Goal: Check status: Check status

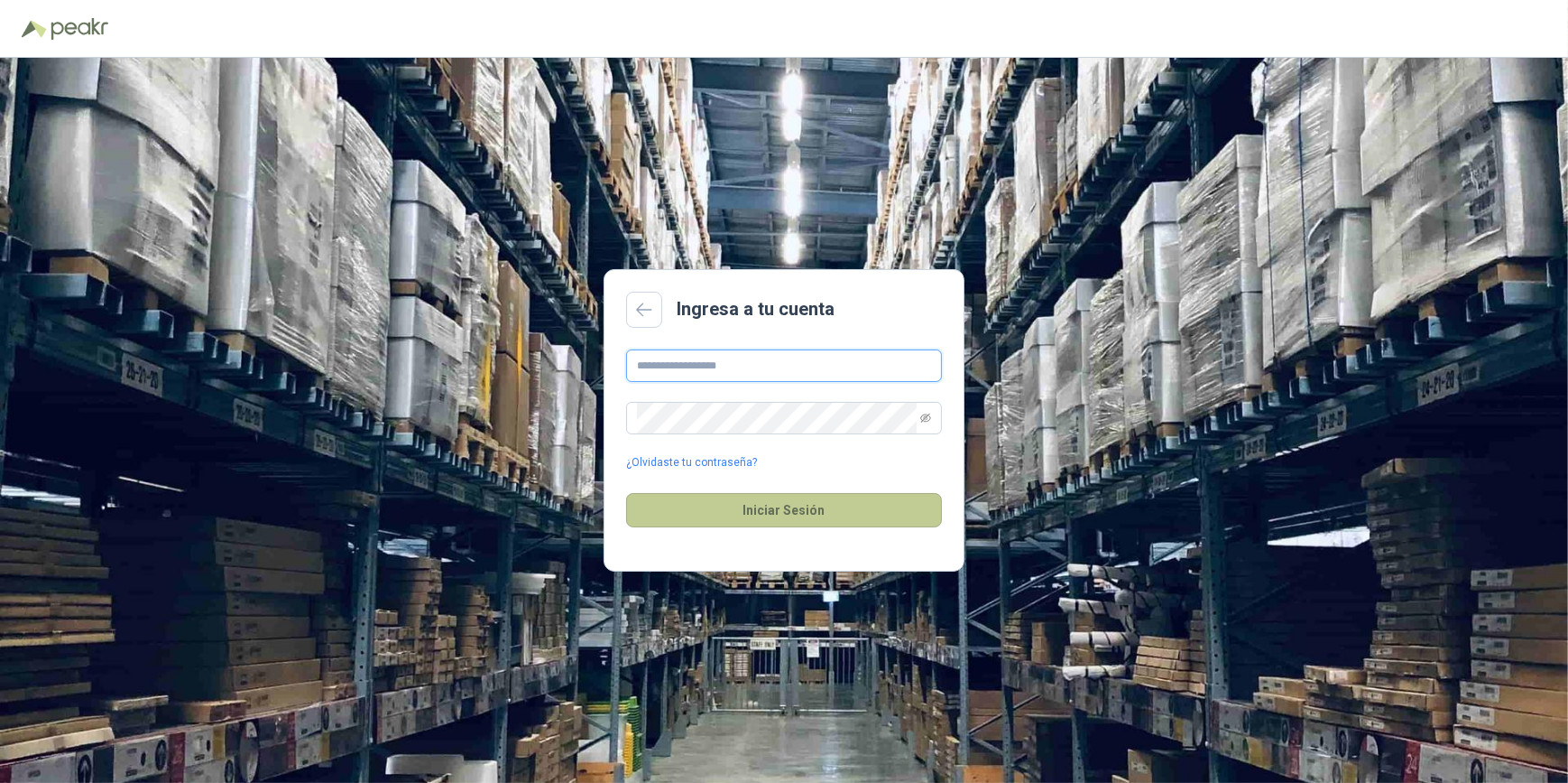
type input "**********"
click at [783, 516] on button "Iniciar Sesión" at bounding box center [784, 510] width 316 height 35
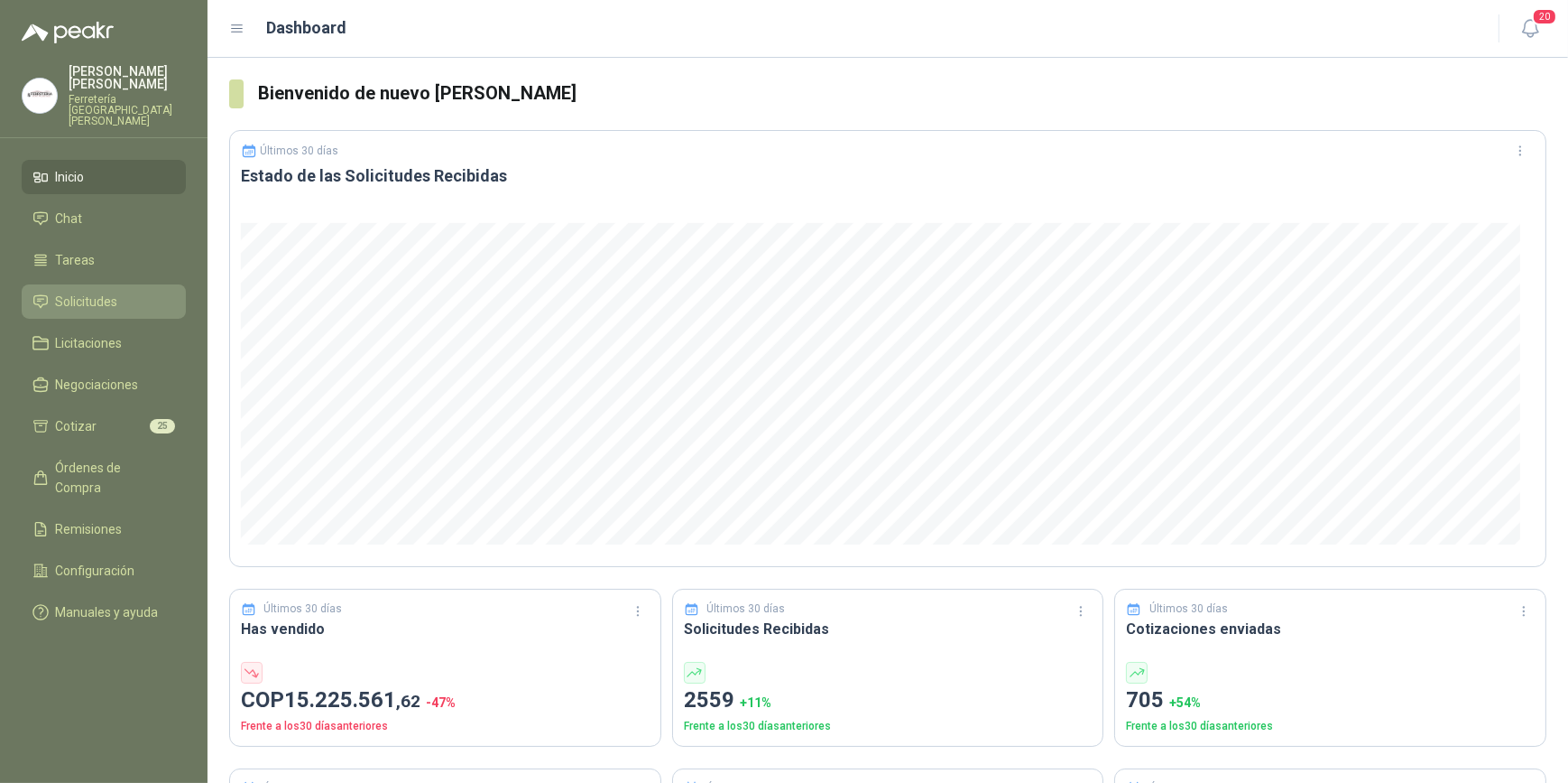
click at [126, 294] on li "Solicitudes" at bounding box center [104, 301] width 143 height 20
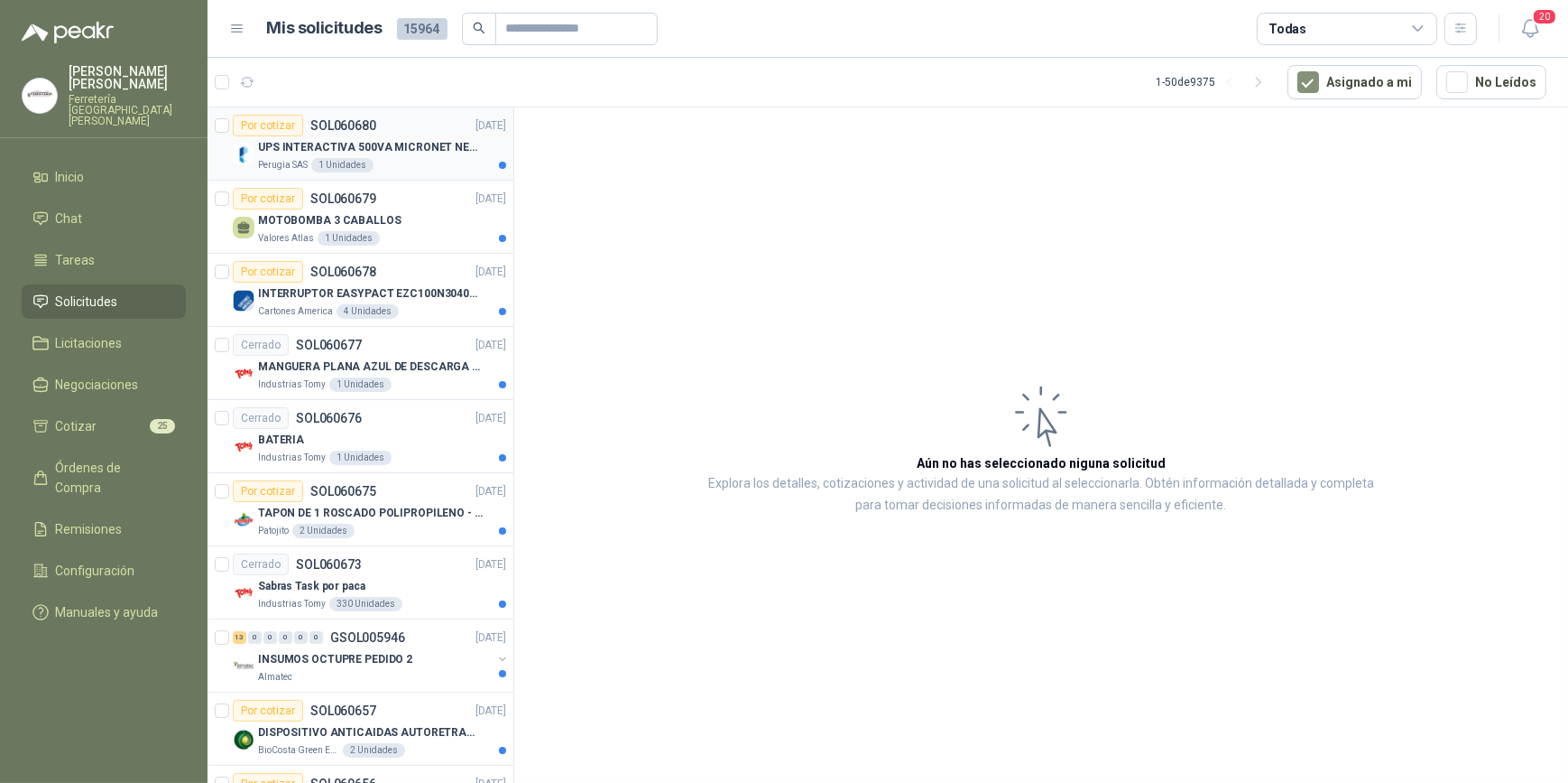
click at [420, 159] on div "Perugia SAS 1 Unidades" at bounding box center [381, 165] width 248 height 14
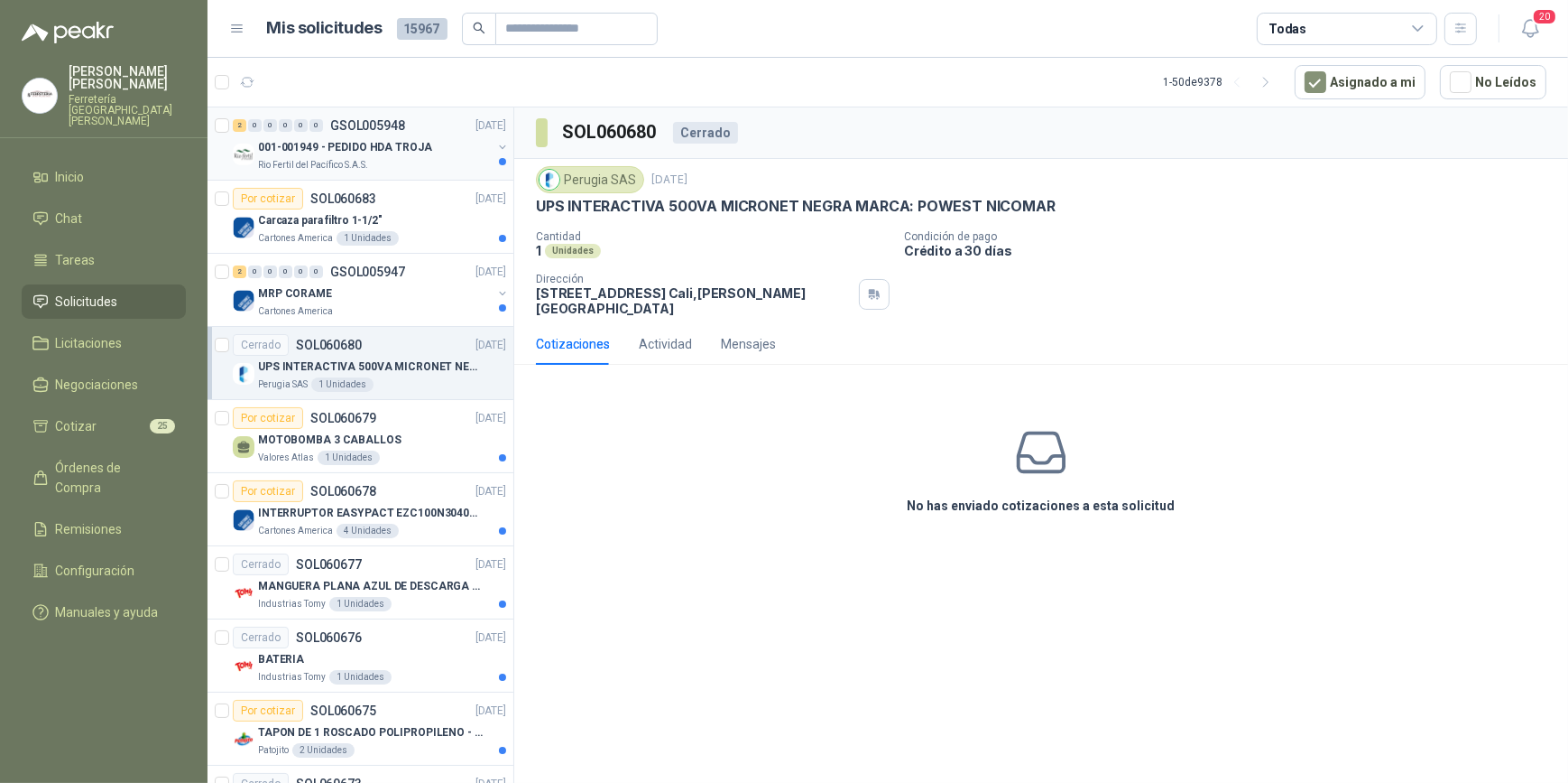
click at [334, 154] on p "001-001949 - PEDIDO HDA TROJA" at bounding box center [344, 148] width 174 height 17
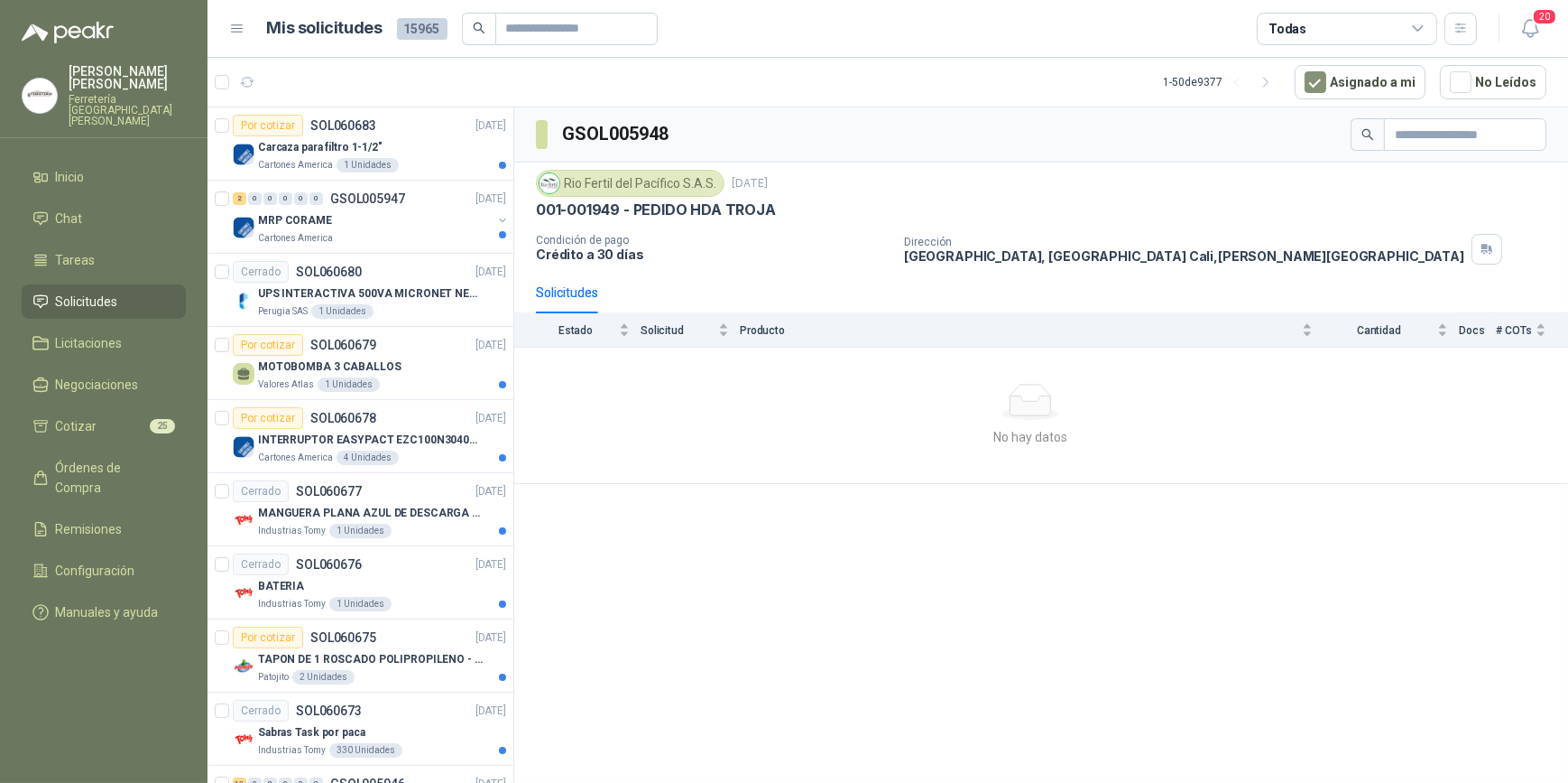
click at [567, 293] on div "Solicitudes" at bounding box center [566, 293] width 63 height 20
click at [574, 333] on span "Estado" at bounding box center [575, 330] width 79 height 13
click at [52, 294] on li "Solicitudes" at bounding box center [104, 301] width 143 height 20
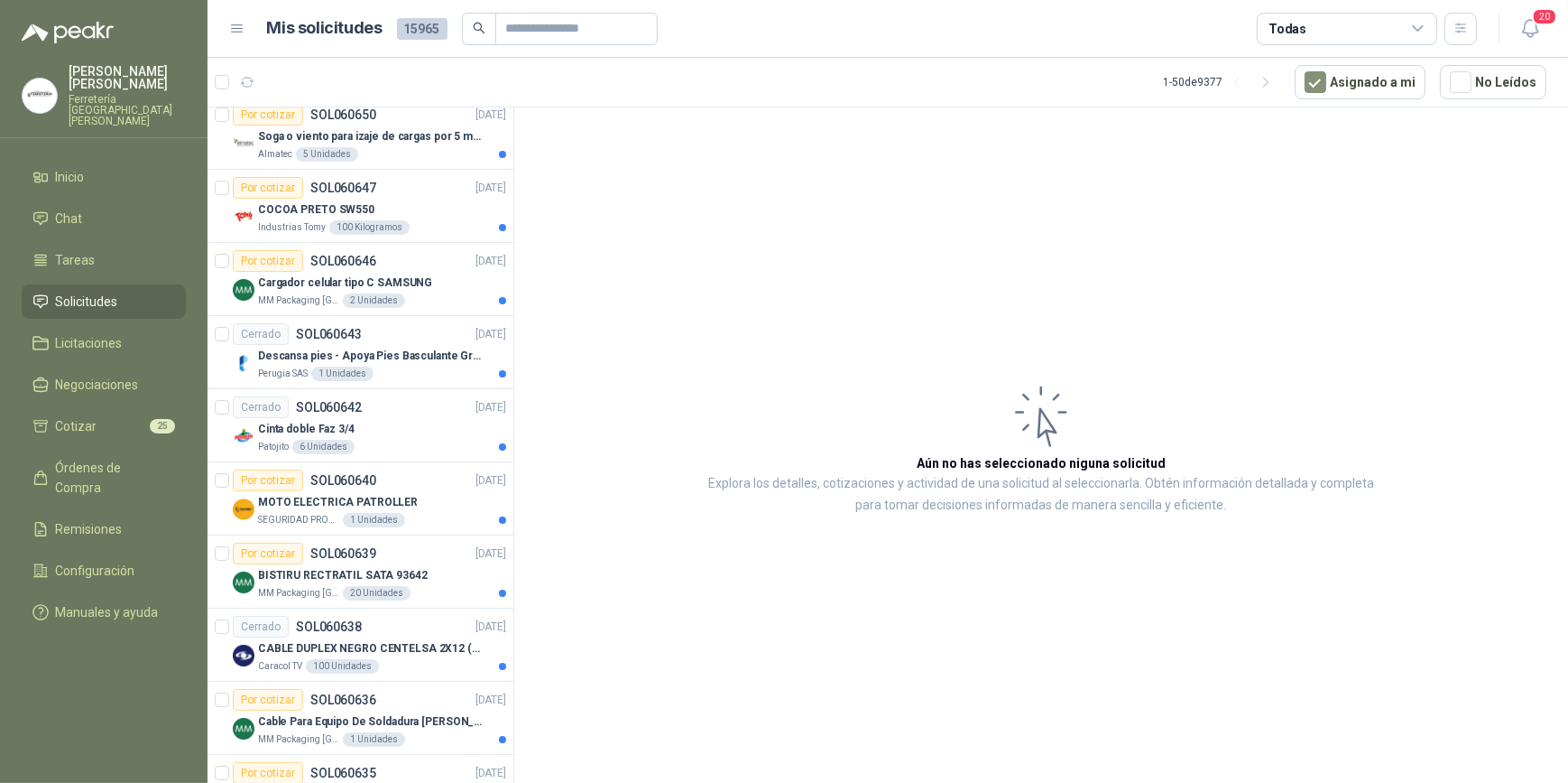
scroll to position [1066, 0]
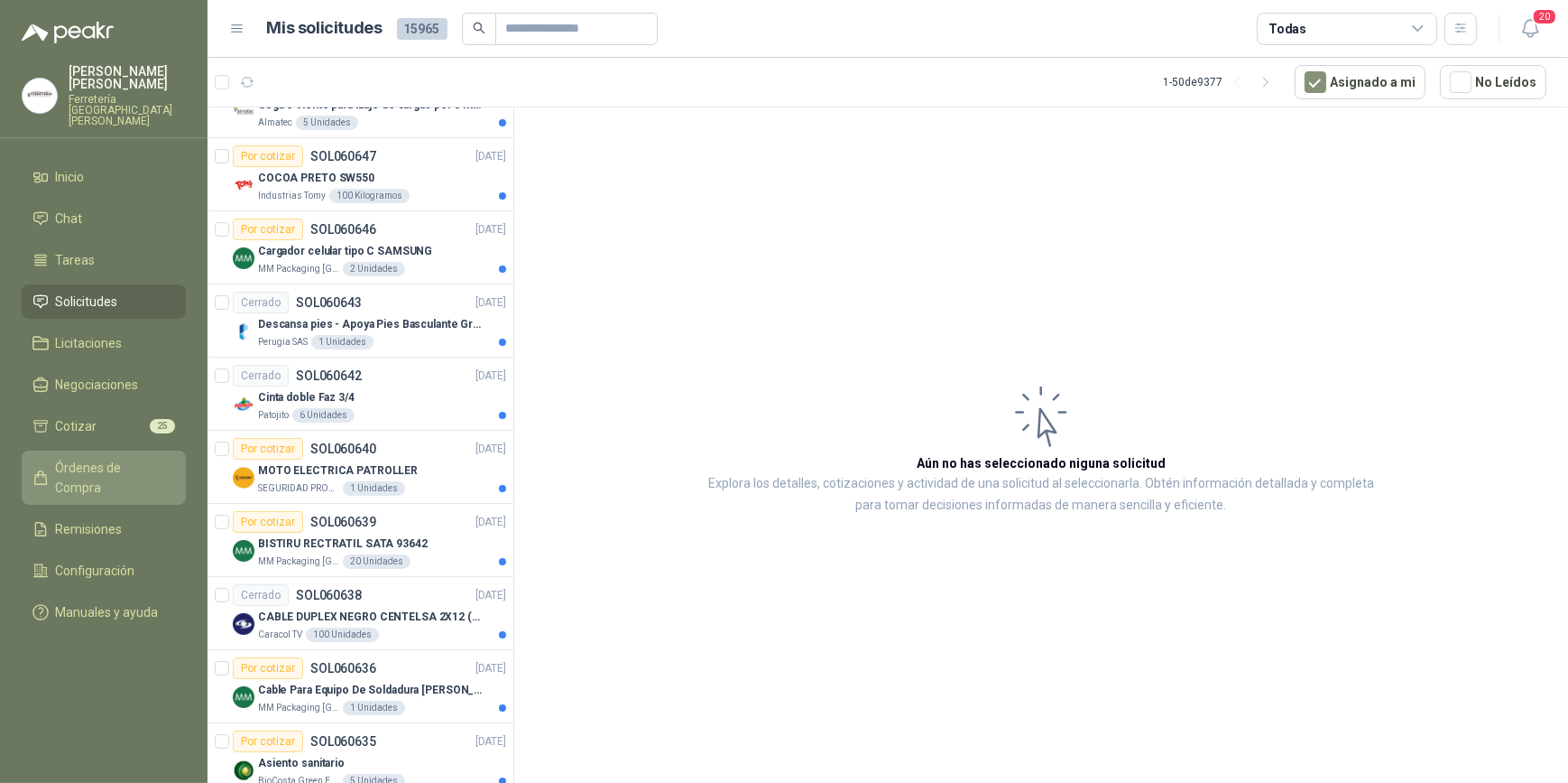
click at [85, 458] on span "Órdenes de Compra" at bounding box center [112, 477] width 113 height 40
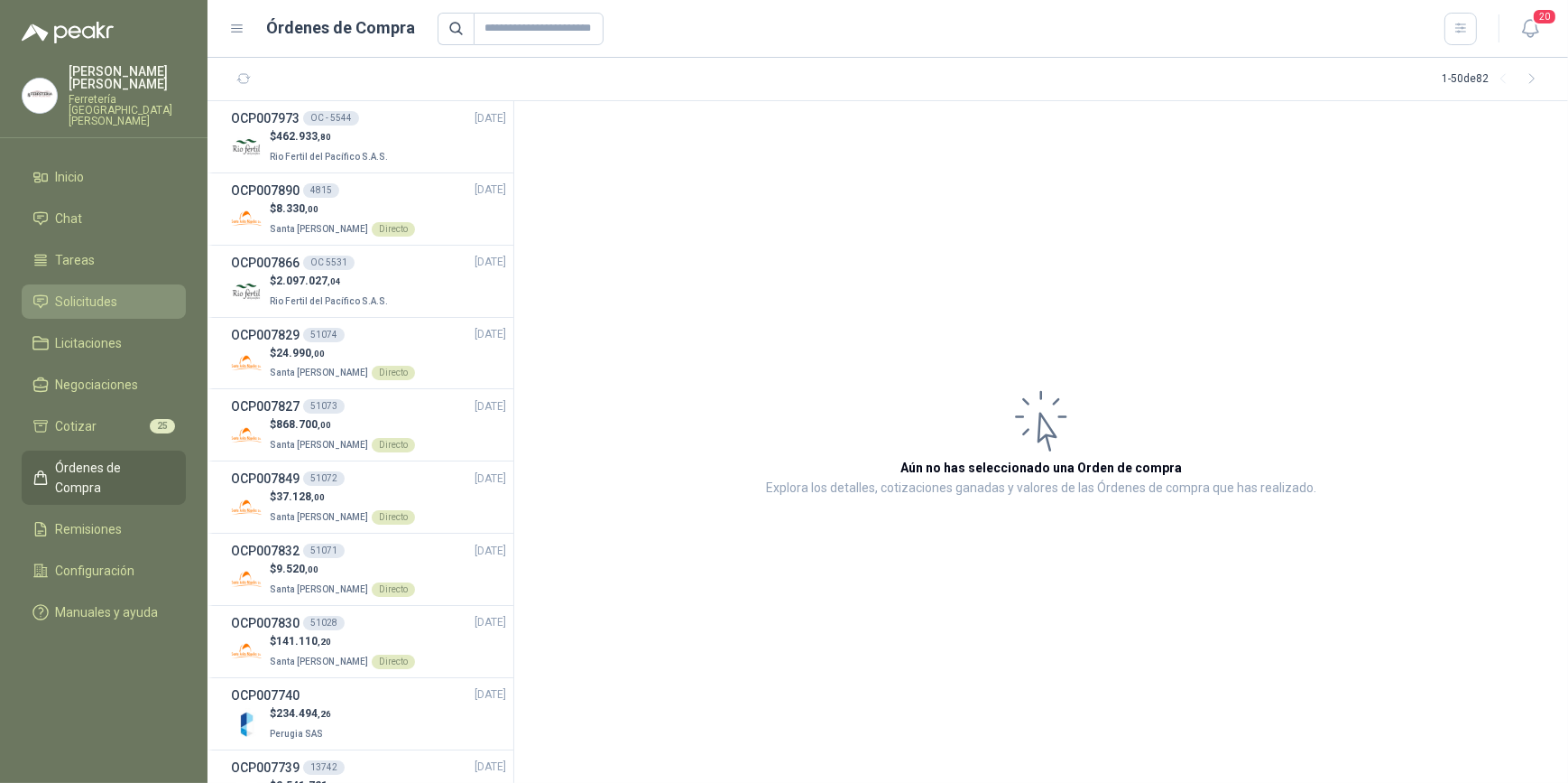
click at [114, 292] on span "Solicitudes" at bounding box center [87, 301] width 63 height 20
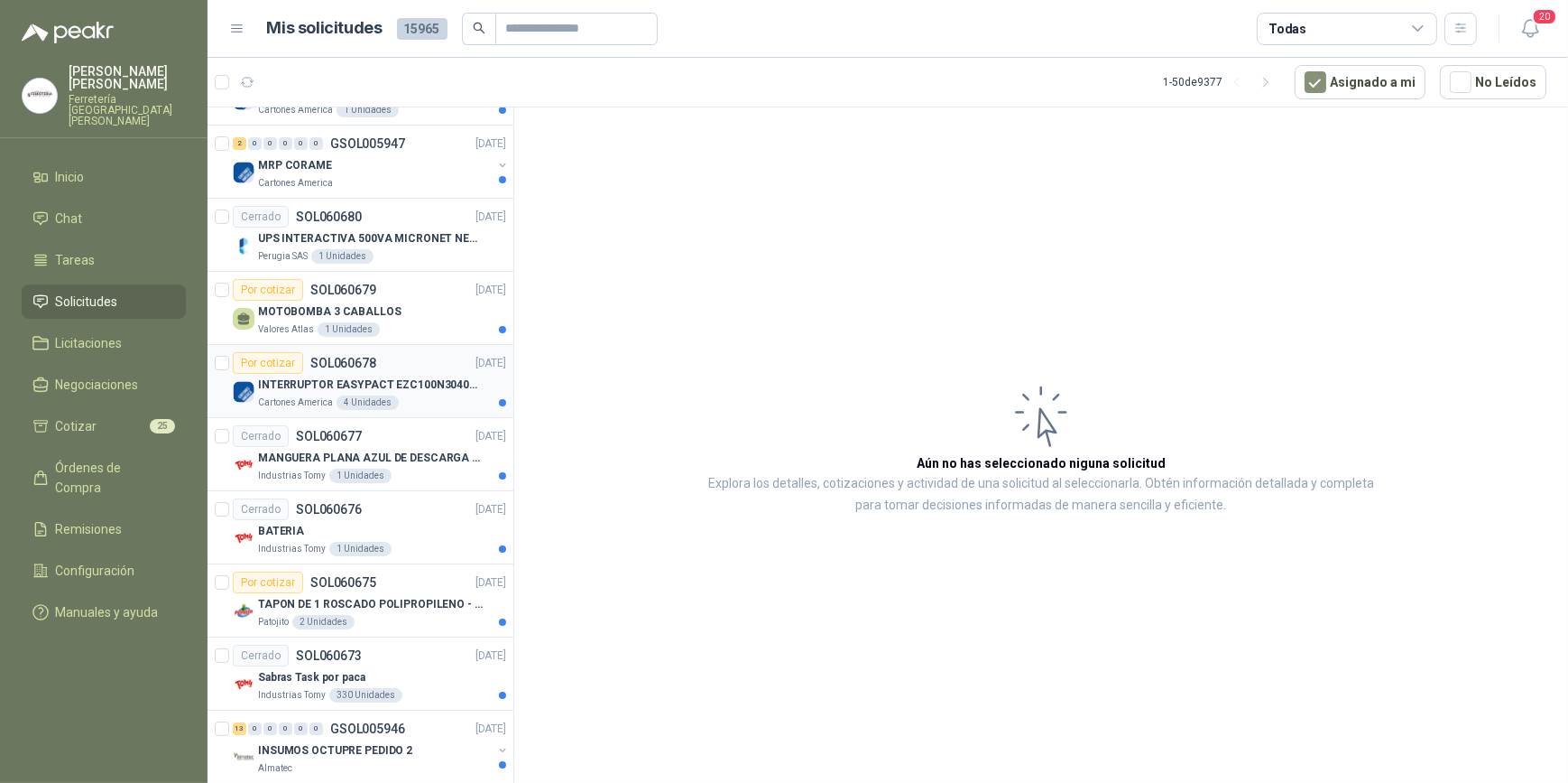
scroll to position [81, 0]
